Goal: Transaction & Acquisition: Subscribe to service/newsletter

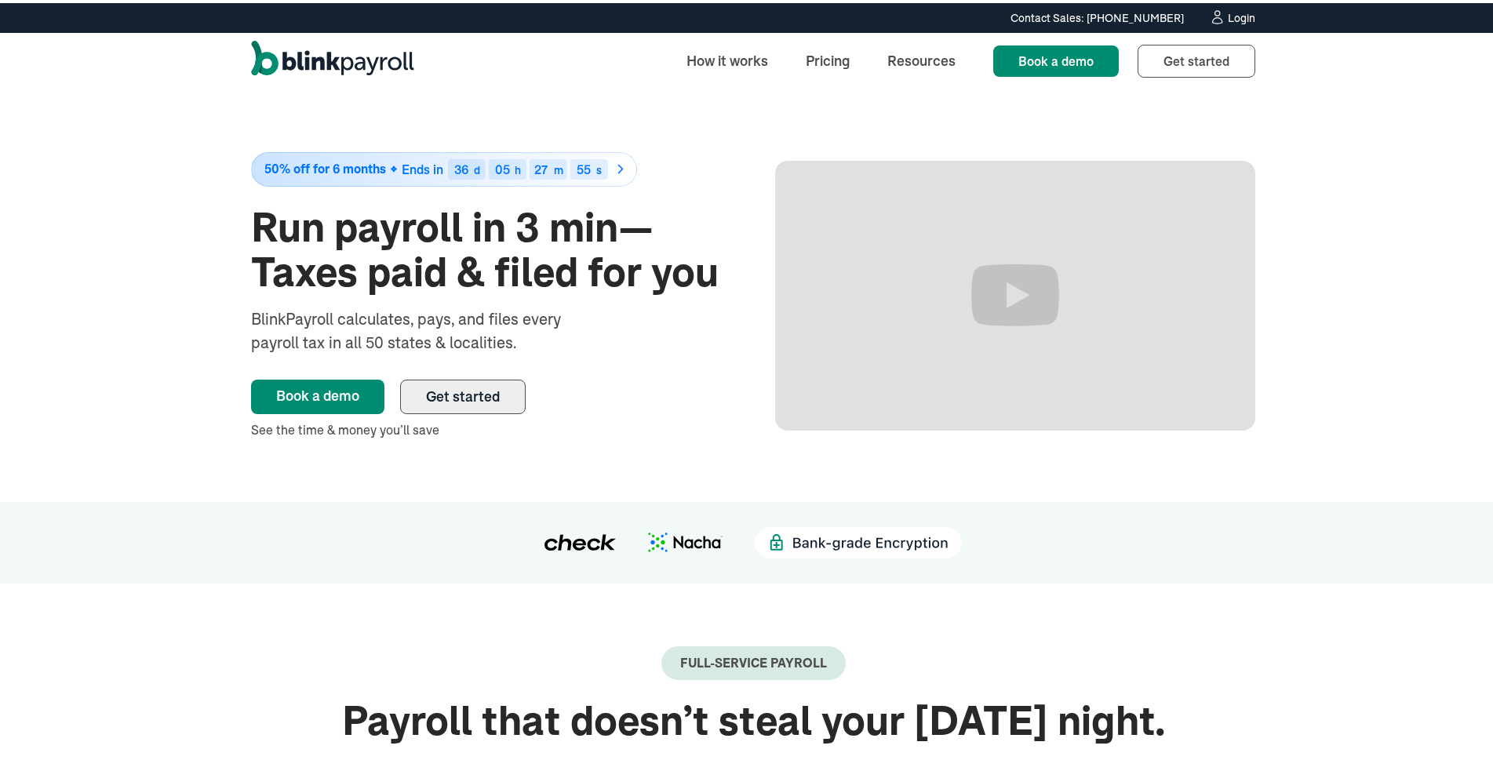
click at [471, 395] on span "Get started" at bounding box center [463, 393] width 74 height 18
